Goal: Information Seeking & Learning: Learn about a topic

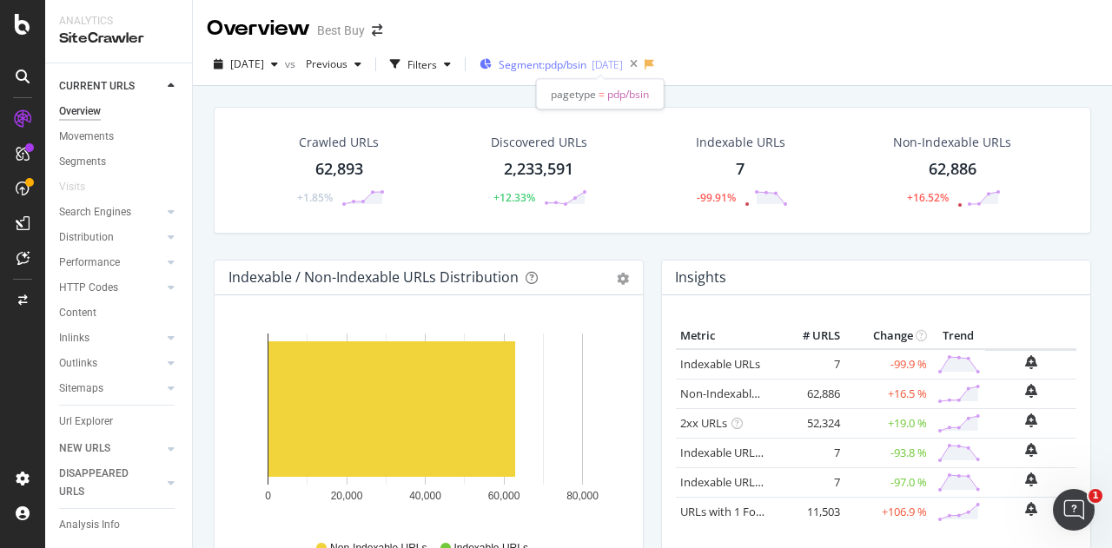
click at [623, 66] on div "[DATE]" at bounding box center [606, 64] width 31 height 15
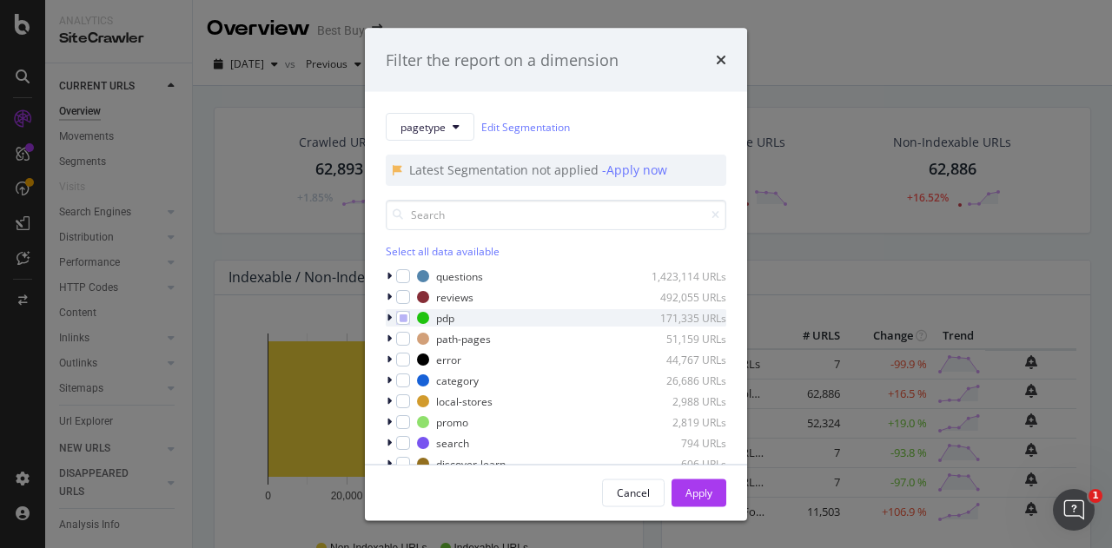
click at [388, 318] on icon "modal" at bounding box center [388, 318] width 5 height 10
click at [388, 318] on icon "modal" at bounding box center [389, 318] width 7 height 10
click at [388, 318] on icon "modal" at bounding box center [388, 318] width 5 height 10
click at [394, 320] on div "modal" at bounding box center [391, 317] width 10 height 17
click at [710, 499] on div "Apply" at bounding box center [698, 492] width 27 height 15
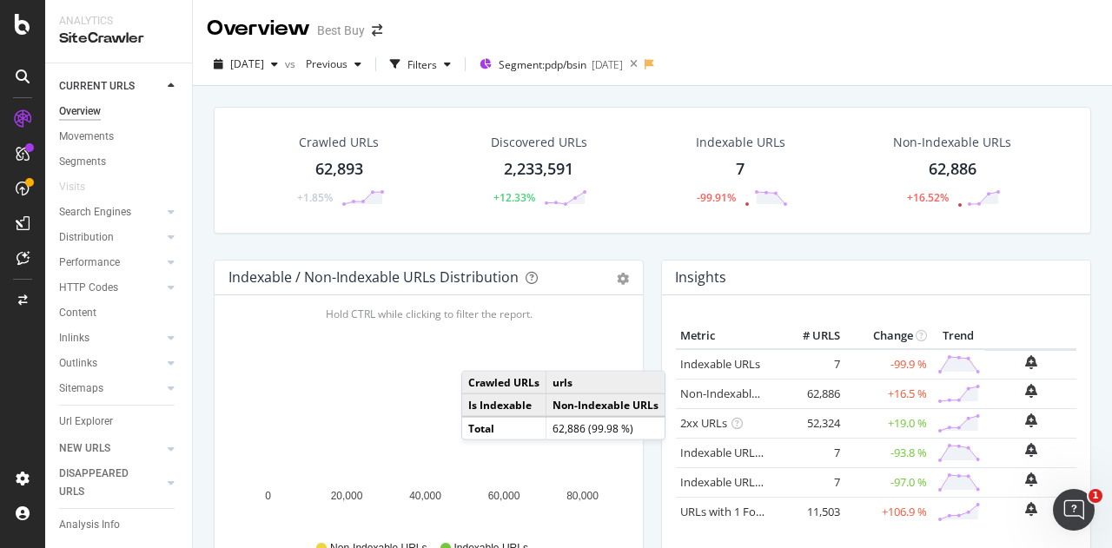
scroll to position [3, 0]
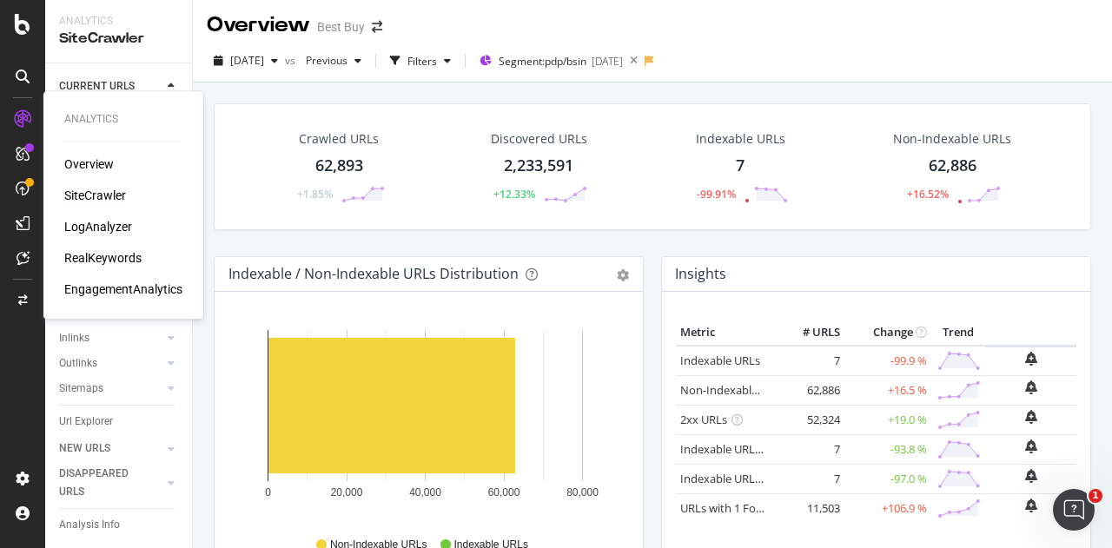
click at [92, 234] on div "LogAnalyzer" at bounding box center [98, 226] width 68 height 17
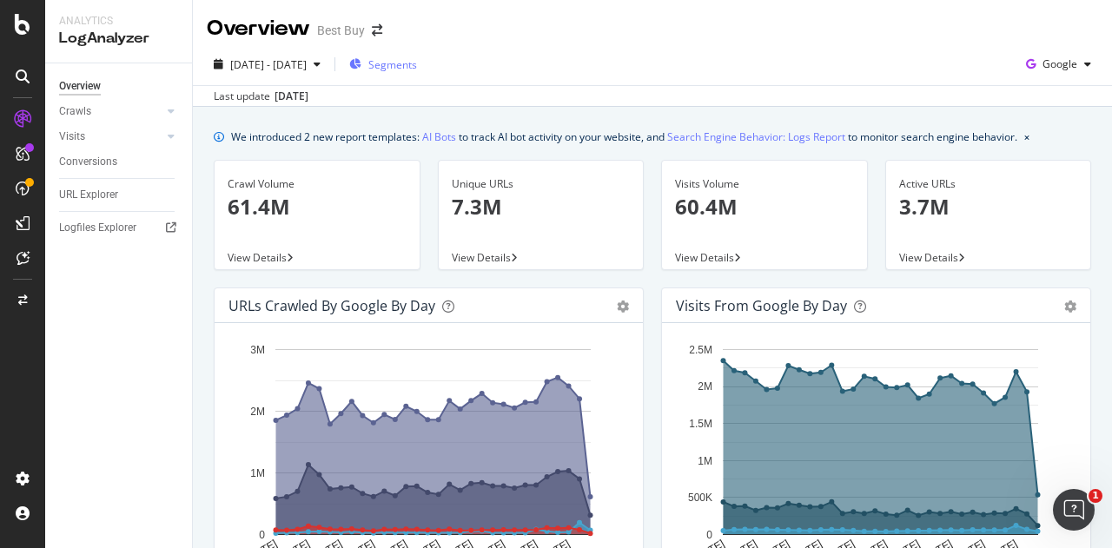
click at [417, 67] on span "Segments" at bounding box center [392, 64] width 49 height 15
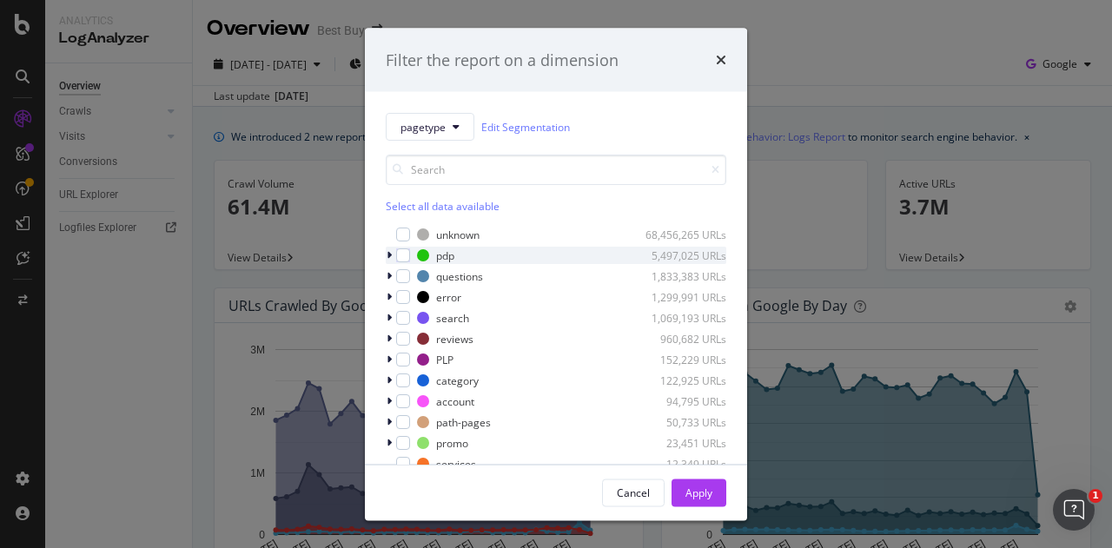
click at [390, 254] on icon "modal" at bounding box center [388, 255] width 5 height 10
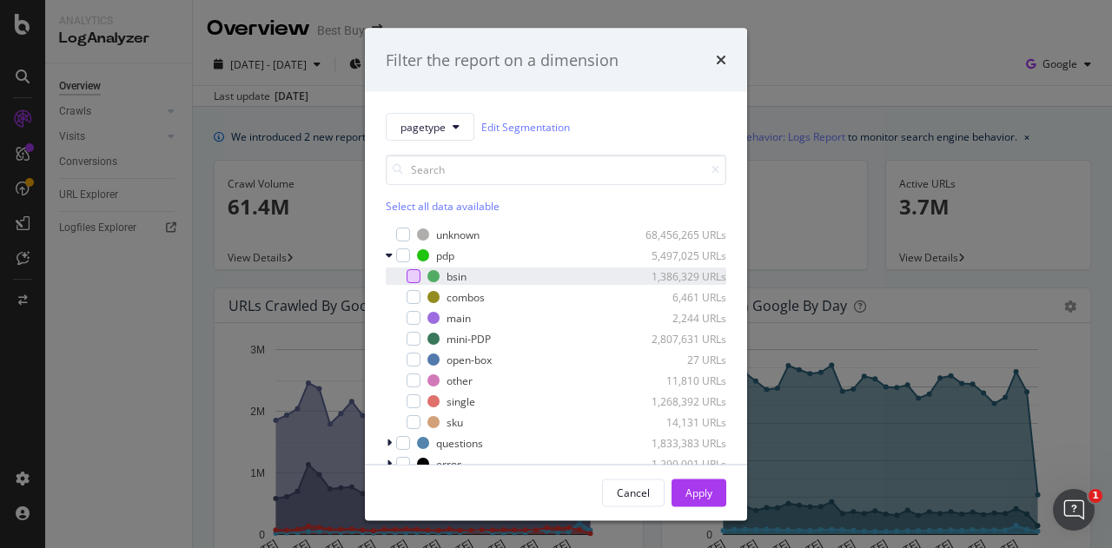
click at [412, 279] on div "modal" at bounding box center [413, 276] width 14 height 14
click at [709, 488] on div "Apply" at bounding box center [698, 492] width 27 height 15
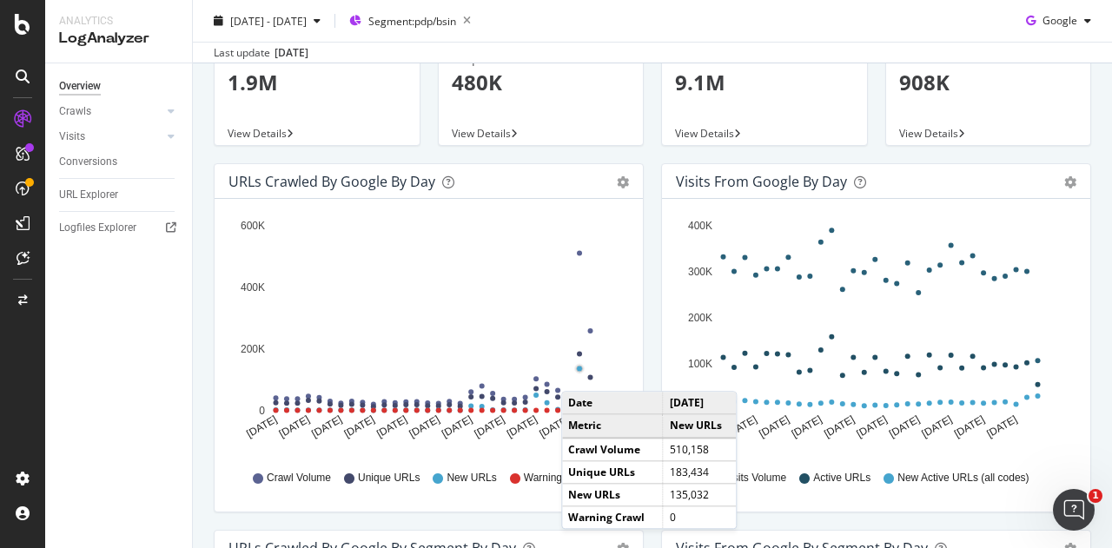
scroll to position [125, 0]
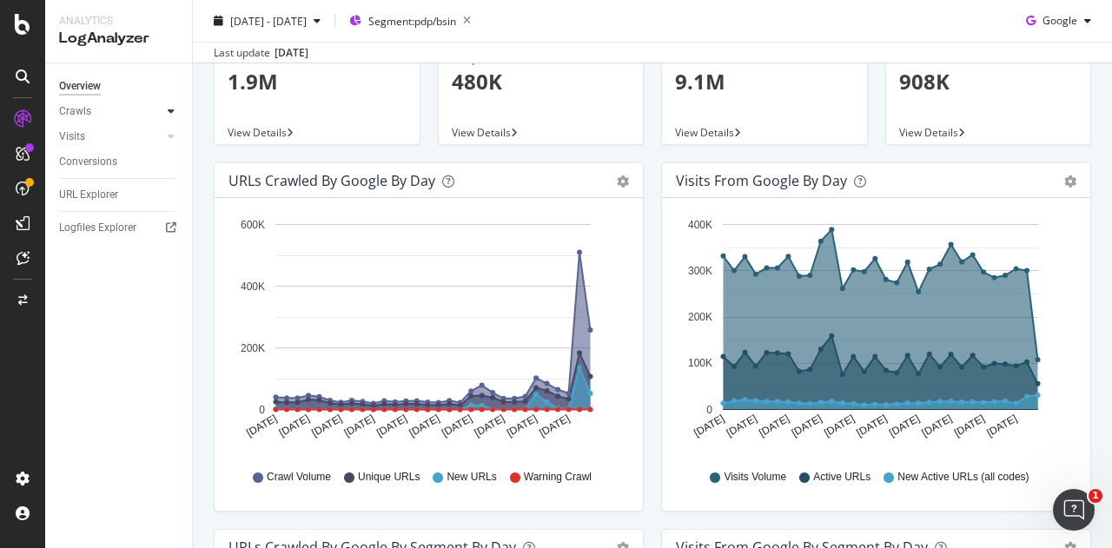
click at [175, 109] on div at bounding box center [170, 110] width 17 height 17
click at [104, 208] on div "HTTP Codes" at bounding box center [96, 205] width 59 height 18
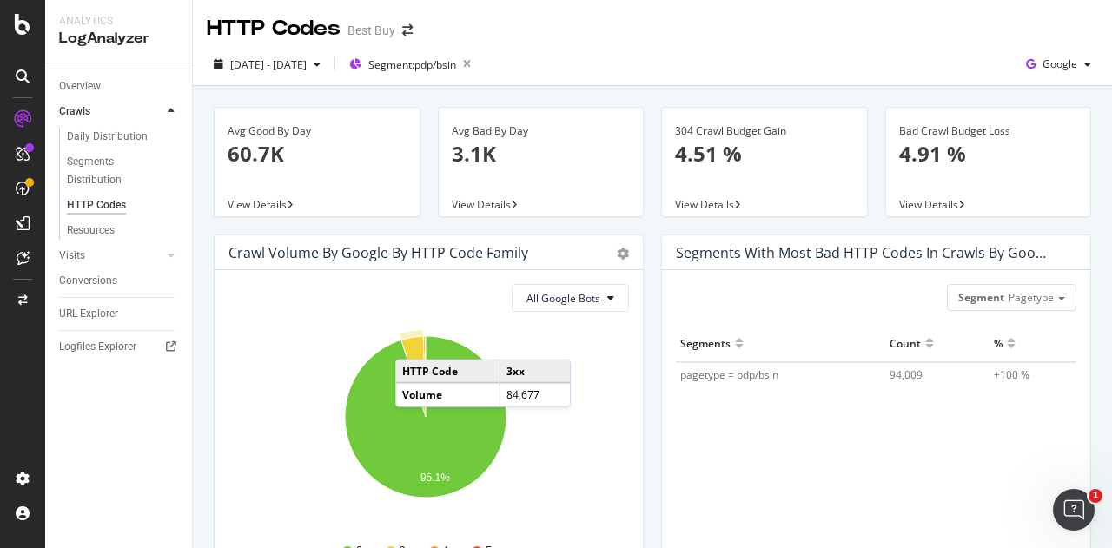
click at [413, 341] on icon "A chart." at bounding box center [413, 376] width 24 height 81
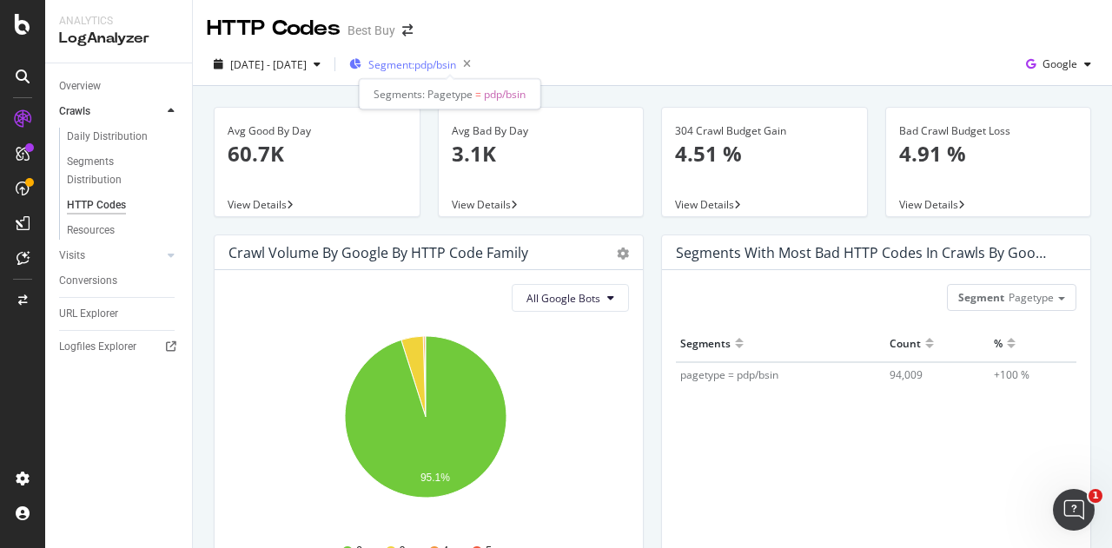
click at [456, 64] on span "Segment: pdp/bsin" at bounding box center [412, 64] width 88 height 15
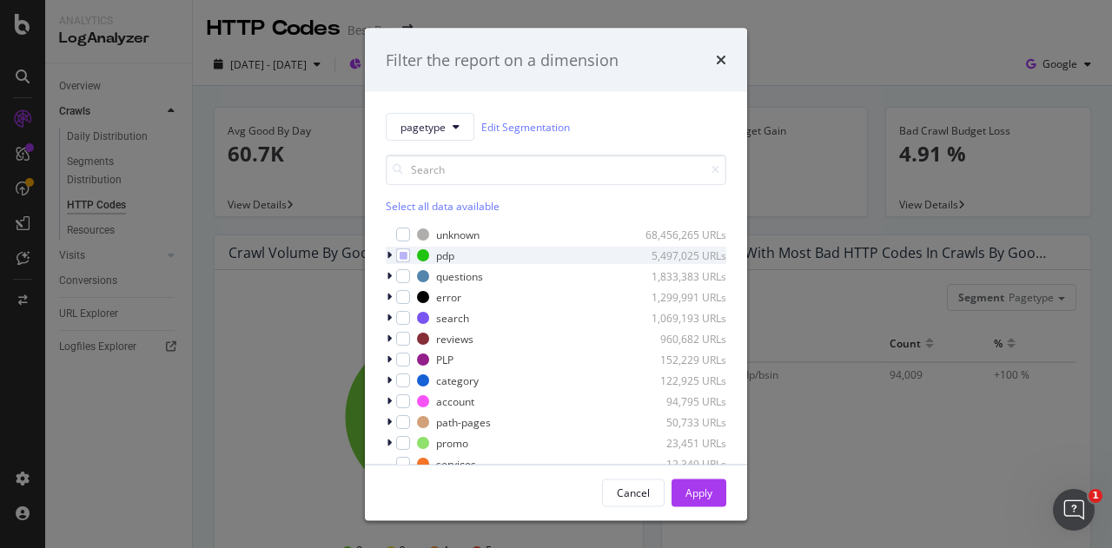
click at [389, 252] on icon "modal" at bounding box center [388, 255] width 5 height 10
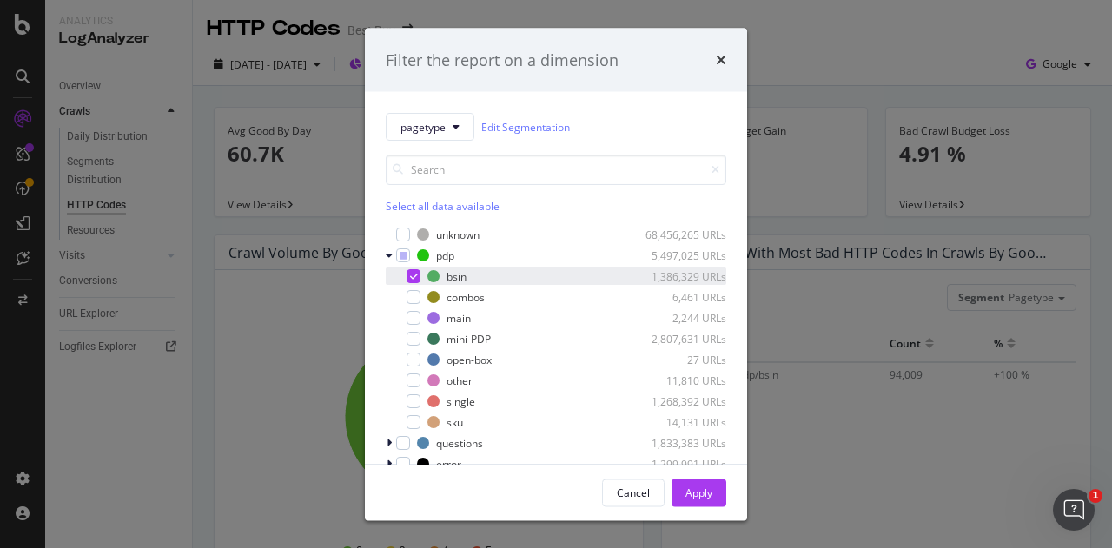
click at [416, 275] on icon "modal" at bounding box center [414, 276] width 8 height 9
click at [410, 338] on div "modal" at bounding box center [413, 339] width 14 height 14
click at [410, 403] on div "modal" at bounding box center [413, 401] width 14 height 14
click at [701, 491] on div "Apply" at bounding box center [698, 492] width 27 height 15
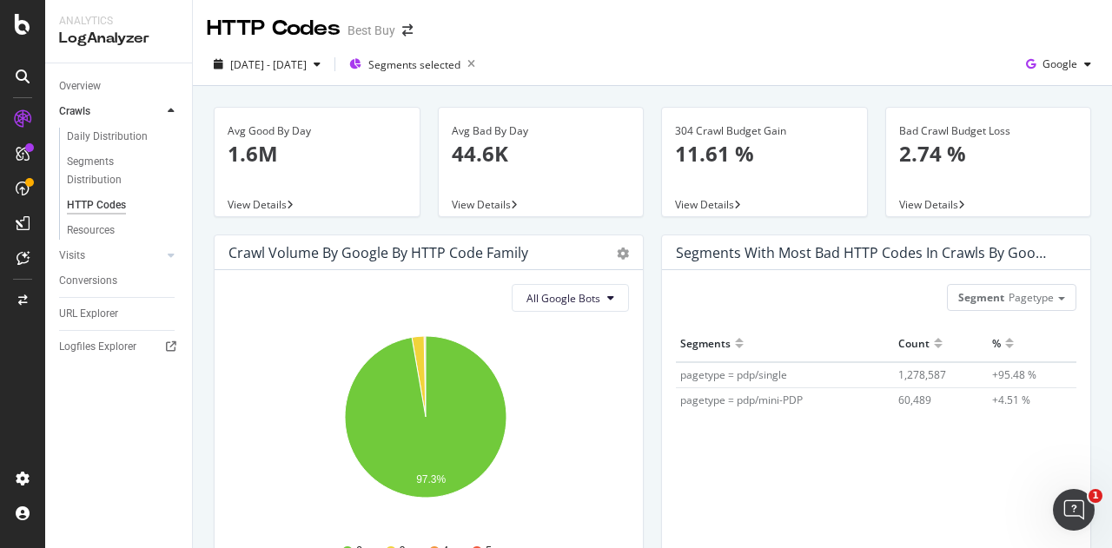
scroll to position [371, 0]
